Goal: Information Seeking & Learning: Learn about a topic

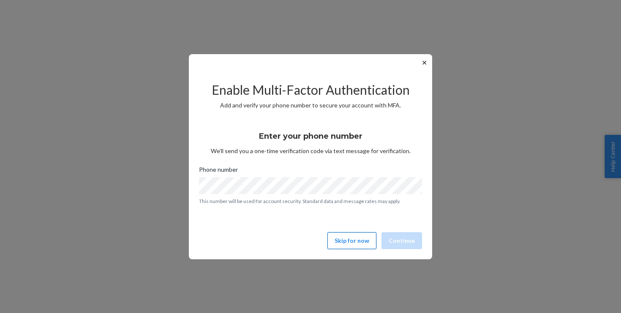
click at [355, 243] on button "Skip for now" at bounding box center [352, 240] width 49 height 17
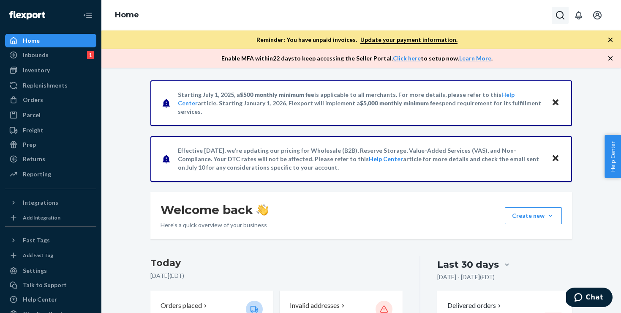
click at [560, 16] on icon "Open Search Box" at bounding box center [560, 15] width 10 height 10
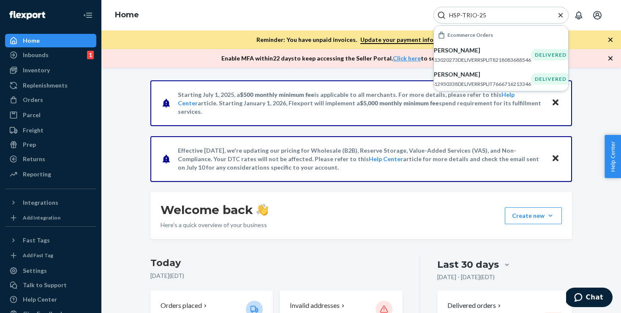
type input "HSP-TRIO-25"
click at [311, 8] on div "Home HSP-TRIO-25 Ecommerce Orders [PERSON_NAME] S13020273DELIVERRSPLIT821808368…" at bounding box center [361, 15] width 520 height 30
click at [48, 71] on div "Inventory" at bounding box center [36, 70] width 27 height 8
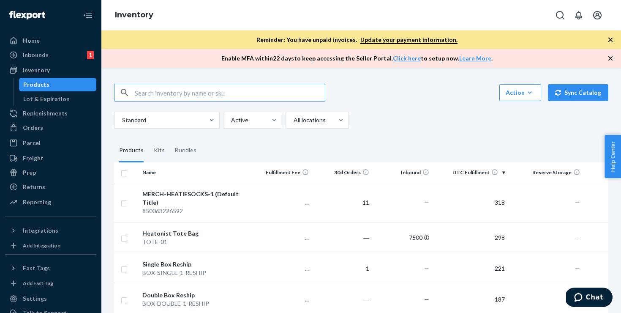
click at [189, 97] on input "text" at bounding box center [230, 92] width 190 height 17
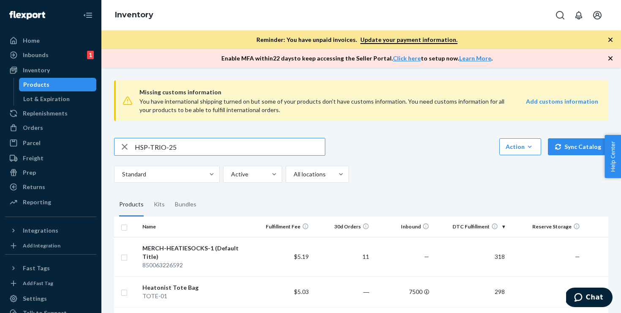
type input "HSP-TRIO-25"
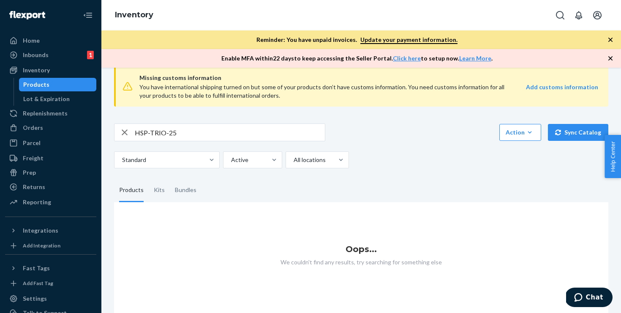
scroll to position [14, 0]
click at [146, 188] on div "Products" at bounding box center [131, 191] width 35 height 24
click at [114, 179] on input "Products" at bounding box center [114, 179] width 0 height 0
click at [154, 190] on div "Kits" at bounding box center [159, 191] width 11 height 24
click at [149, 179] on input "Kits" at bounding box center [149, 179] width 0 height 0
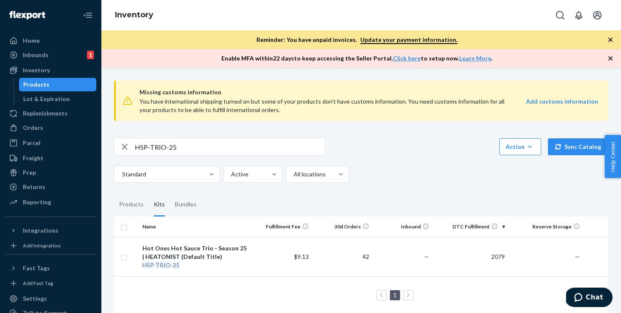
scroll to position [9, 0]
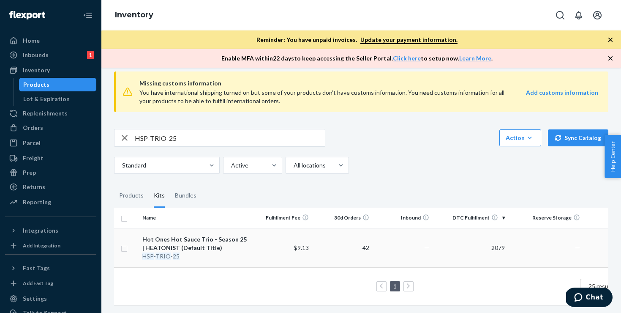
click at [215, 238] on div "Hot Ones Hot Sauce Trio - Season 25 | HEATONIST (Default Title)" at bounding box center [195, 243] width 106 height 17
